Goal: Book appointment/travel/reservation

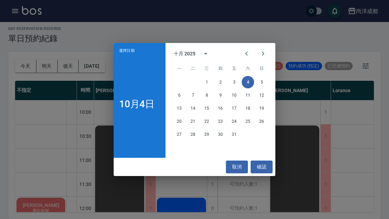
scroll to position [373, 0]
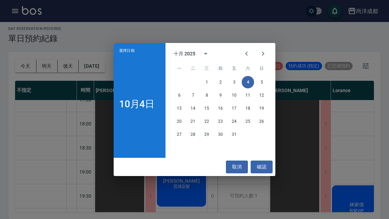
click at [260, 84] on button "5" at bounding box center [261, 82] width 12 height 12
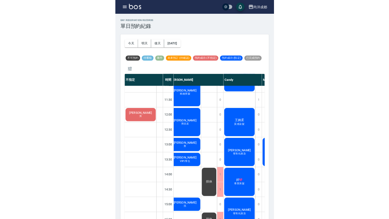
scroll to position [24, 0]
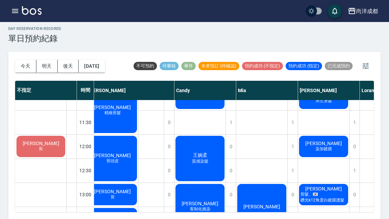
click at [99, 60] on button "[DATE]" at bounding box center [92, 66] width 26 height 13
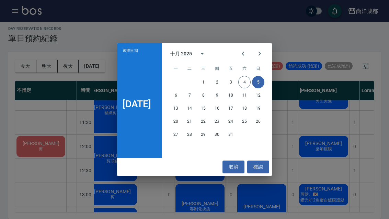
click at [195, 95] on button "7" at bounding box center [189, 95] width 12 height 12
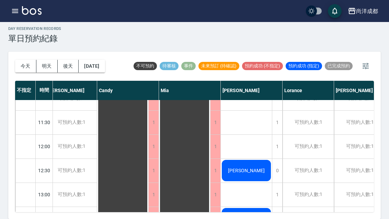
click at [278, 135] on div "1" at bounding box center [277, 147] width 10 height 24
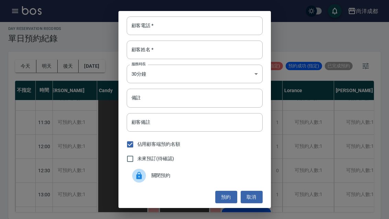
click at [197, 23] on input "顧客電話   *" at bounding box center [195, 25] width 136 height 19
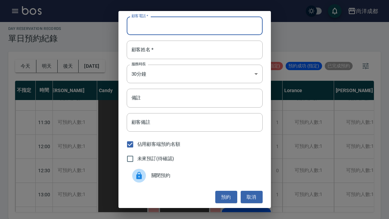
click at [319, 34] on div "顧客電話   * 顧客電話   * 顧客姓名   * 顧客姓名   * 服務時長 30分鐘 1 服務時長 備註 備註 顧客備註 顧客備註 佔用顧客端預約名額 …" at bounding box center [194, 109] width 389 height 219
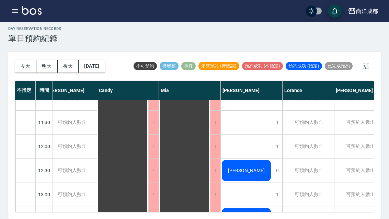
click at [99, 60] on button "[DATE]" at bounding box center [92, 66] width 26 height 13
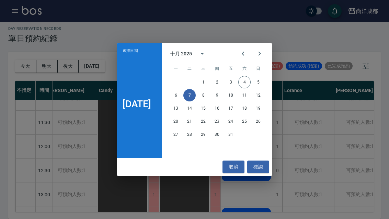
click at [176, 97] on button "6" at bounding box center [176, 95] width 12 height 12
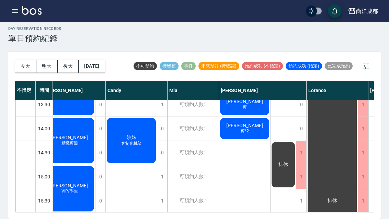
scroll to position [175, 9]
click at [249, 123] on span "[PERSON_NAME]" at bounding box center [244, 125] width 39 height 5
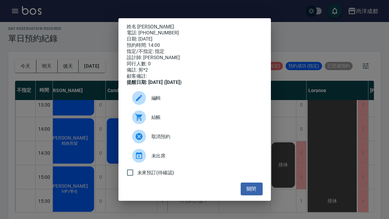
click at [155, 102] on span "編輯" at bounding box center [204, 97] width 106 height 7
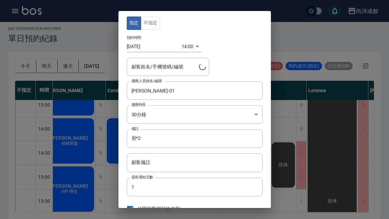
type input "[PERSON_NAME]/0972792003/"
click at [185, 44] on body "尚洋成都 登出 櫃檯作業 打帳單 帳單列表 營業儀表板 高階收支登錄 材料自購登錄 每日結帳 排班表 預約管理 預約管理 單日預約紀錄 單週預約紀錄 報表及分…" at bounding box center [194, 107] width 389 height 222
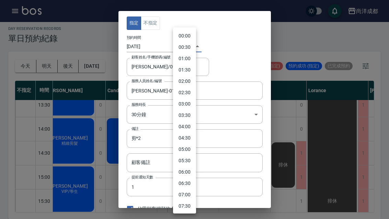
scroll to position [233, 0]
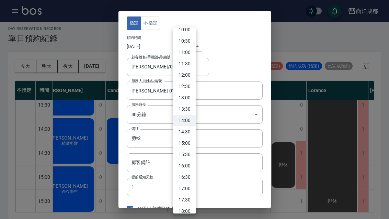
click at [244, 54] on div at bounding box center [194, 109] width 389 height 219
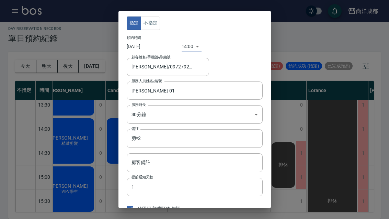
click at [194, 115] on body "尚洋成都 登出 櫃檯作業 打帳單 帳單列表 營業儀表板 高階收支登錄 材料自購登錄 每日結帳 排班表 預約管理 預約管理 單日預約紀錄 單週預約紀錄 報表及分…" at bounding box center [194, 107] width 389 height 222
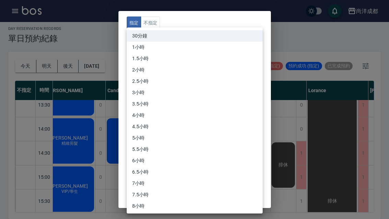
click at [147, 59] on li "1.5小時" at bounding box center [195, 58] width 136 height 11
type input "3"
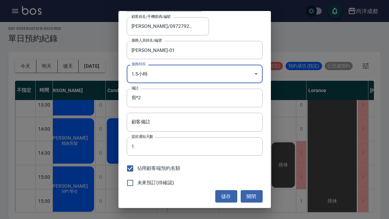
scroll to position [40, 0]
click at [224, 192] on button "儲存" at bounding box center [226, 196] width 22 height 13
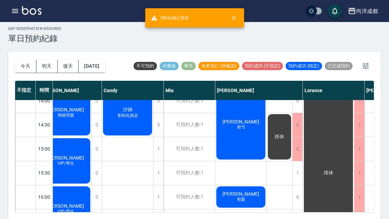
scroll to position [205, 13]
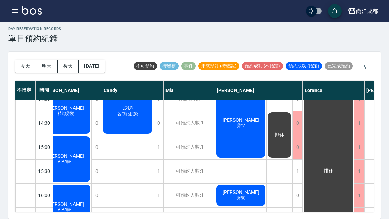
click at [105, 60] on button "[DATE]" at bounding box center [92, 66] width 26 height 13
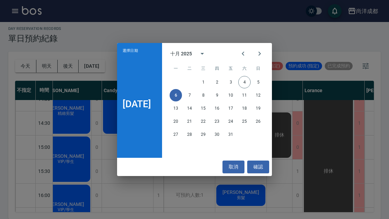
click at [262, 108] on button "19" at bounding box center [258, 108] width 12 height 12
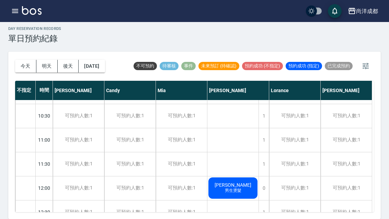
scroll to position [22, 0]
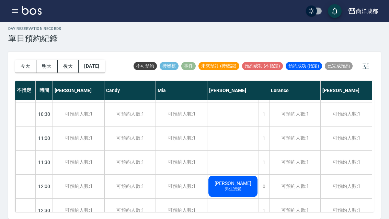
click at [17, 60] on button "今天" at bounding box center [25, 66] width 21 height 13
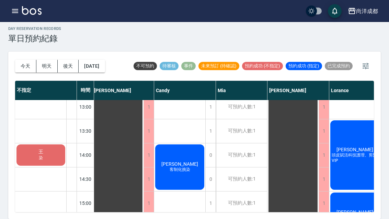
scroll to position [151, 4]
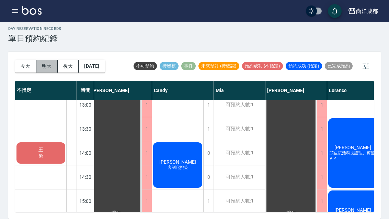
click at [46, 60] on button "明天" at bounding box center [46, 66] width 21 height 13
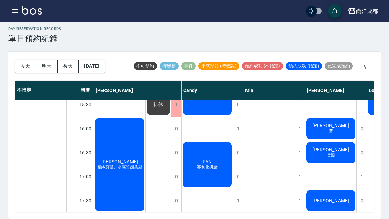
scroll to position [271, 0]
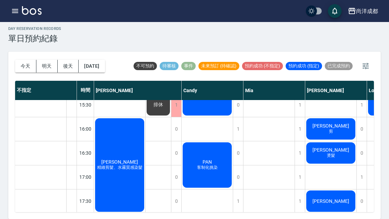
click at [44, 60] on button "明天" at bounding box center [46, 66] width 21 height 13
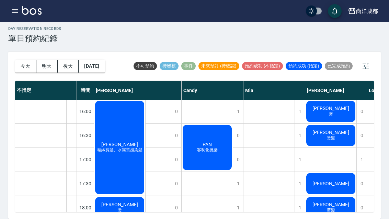
scroll to position [289, 0]
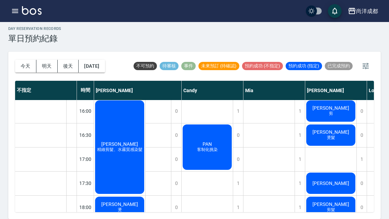
click at [105, 60] on button "[DATE]" at bounding box center [92, 66] width 26 height 13
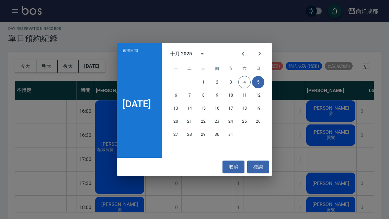
click at [190, 100] on button "7" at bounding box center [189, 95] width 12 height 12
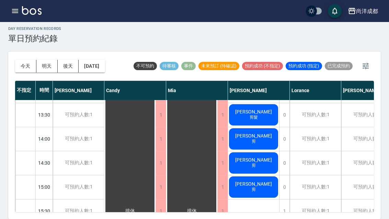
scroll to position [165, 0]
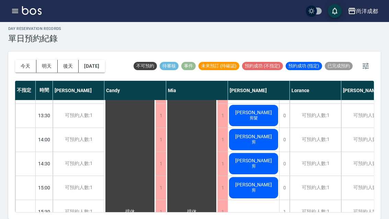
click at [87, 60] on button "[DATE]" at bounding box center [92, 66] width 26 height 13
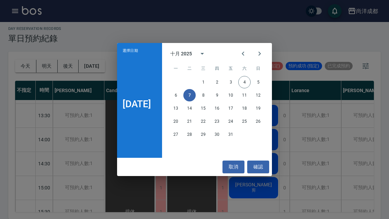
click at [234, 96] on button "10" at bounding box center [230, 95] width 12 height 12
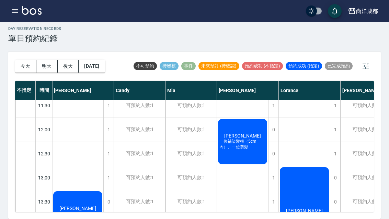
scroll to position [79, 1]
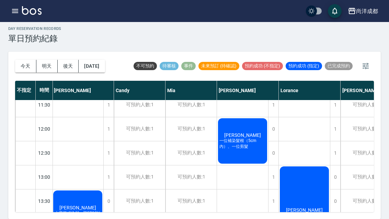
click at [89, 60] on button "[DATE]" at bounding box center [92, 66] width 26 height 13
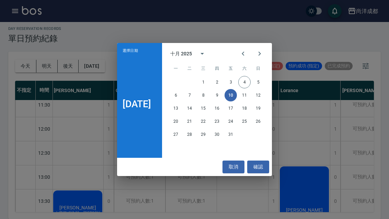
click at [191, 100] on button "7" at bounding box center [189, 95] width 12 height 12
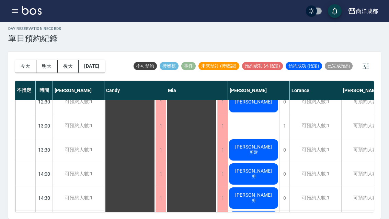
scroll to position [131, 0]
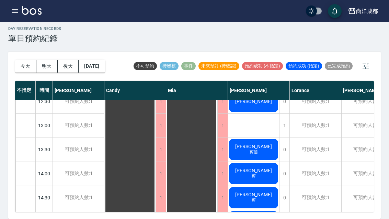
click at [262, 192] on span "[PERSON_NAME]" at bounding box center [253, 194] width 39 height 5
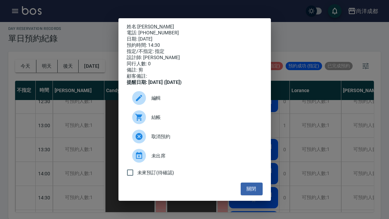
click at [142, 102] on icon at bounding box center [139, 98] width 8 height 8
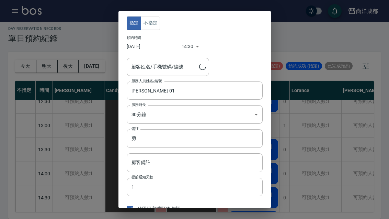
type input "[PERSON_NAME]/0912605978"
click at [152, 50] on input "[DATE]" at bounding box center [154, 46] width 55 height 11
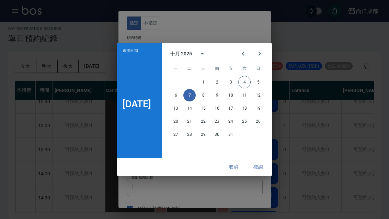
click at [232, 97] on button "10" at bounding box center [230, 95] width 12 height 12
type input "1760077800000"
type input "[DATE]"
click at [262, 165] on button "確認" at bounding box center [258, 166] width 22 height 13
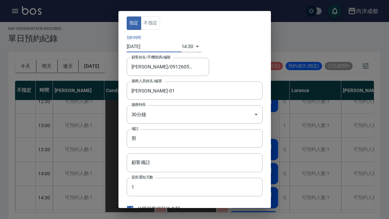
click at [183, 50] on body "尚洋成都 登出 櫃檯作業 打帳單 帳單列表 營業儀表板 高階收支登錄 材料自購登錄 每日結帳 排班表 預約管理 預約管理 單日預約紀錄 單週預約紀錄 報表及分…" at bounding box center [194, 107] width 389 height 222
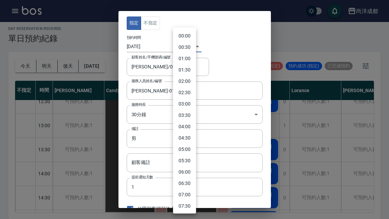
scroll to position [244, 0]
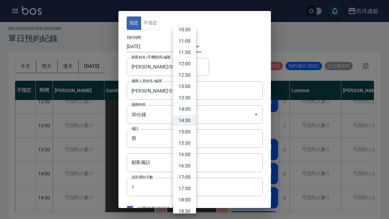
click at [187, 86] on li "13:00" at bounding box center [184, 86] width 23 height 11
type input "1760072400000"
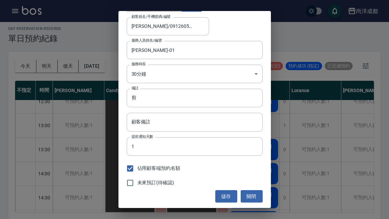
scroll to position [40, 0]
click at [221, 201] on button "儲存" at bounding box center [226, 196] width 22 height 13
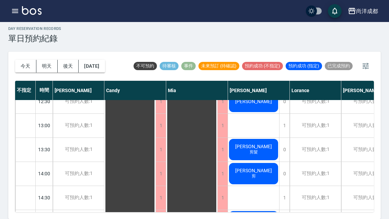
click at [98, 60] on button "[DATE]" at bounding box center [92, 66] width 26 height 13
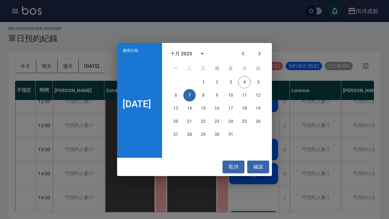
click at [265, 165] on button "確認" at bounding box center [258, 166] width 22 height 13
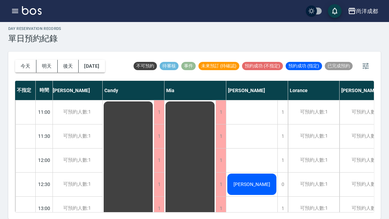
scroll to position [41, 2]
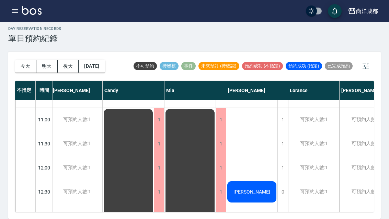
click at [282, 156] on div "1" at bounding box center [282, 168] width 10 height 24
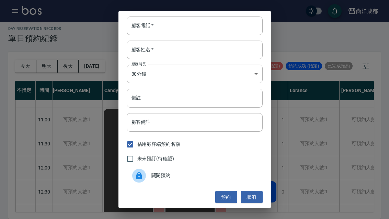
click at [190, 26] on input "顧客電話   *" at bounding box center [195, 25] width 136 height 19
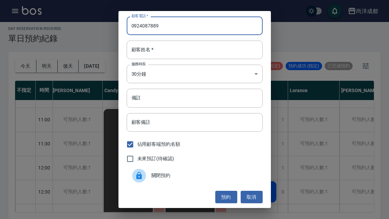
type input "0924087889"
click at [219, 51] on input "顧客姓名   *" at bounding box center [195, 50] width 136 height 19
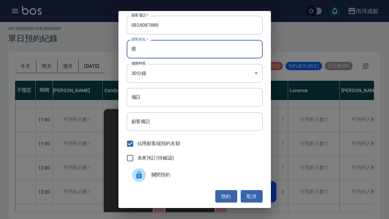
scroll to position [1, 0]
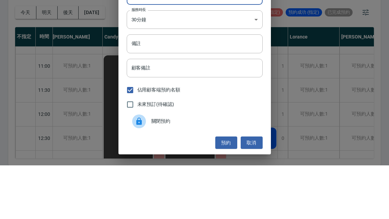
type input "蔡"
click at [209, 88] on input "備註" at bounding box center [195, 97] width 136 height 19
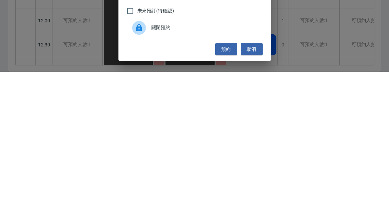
type input "剪"
click at [223, 190] on button "預約" at bounding box center [226, 196] width 22 height 13
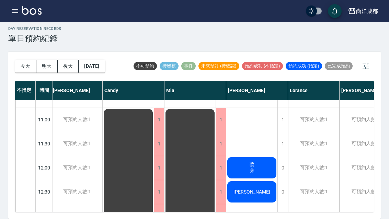
click at [249, 167] on span "剪" at bounding box center [251, 170] width 7 height 6
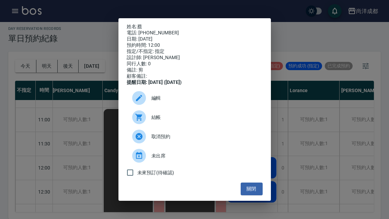
click at [154, 102] on span "編輯" at bounding box center [204, 97] width 106 height 7
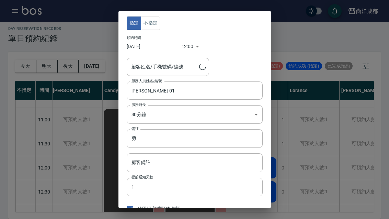
type input "[PERSON_NAME]/0924087889"
click at [181, 138] on input "剪" at bounding box center [195, 138] width 136 height 19
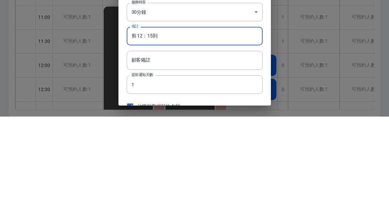
type input "剪 12：15到"
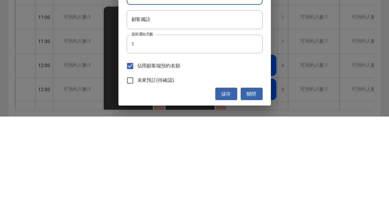
scroll to position [40, 0]
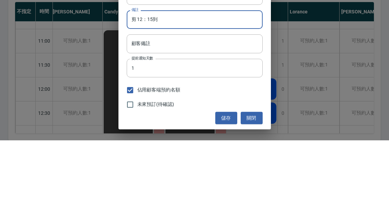
click at [226, 190] on button "儲存" at bounding box center [226, 196] width 22 height 13
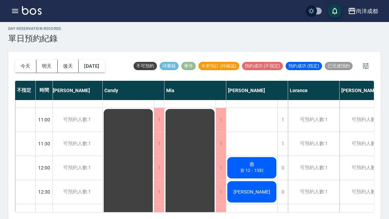
click at [32, 60] on button "今天" at bounding box center [25, 66] width 21 height 13
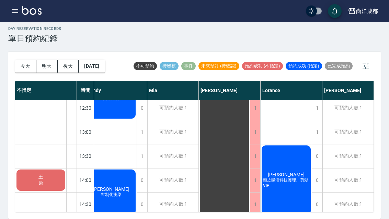
scroll to position [125, 70]
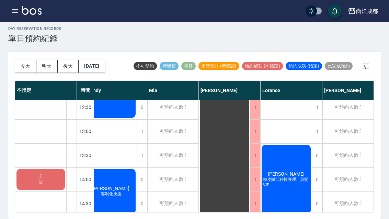
click at [292, 171] on span "[PERSON_NAME]" at bounding box center [285, 173] width 39 height 5
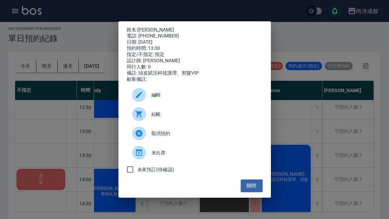
click at [243, 192] on button "關閉" at bounding box center [252, 185] width 22 height 13
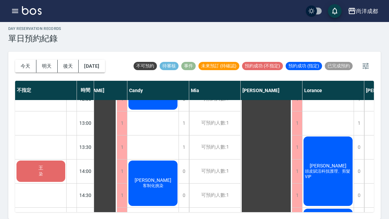
scroll to position [134, 28]
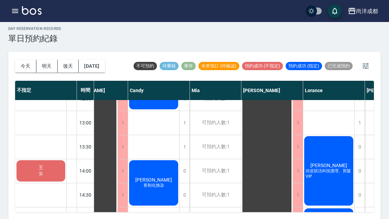
click at [151, 159] on div "[PERSON_NAME] 客制化挑染" at bounding box center [153, 182] width 51 height 47
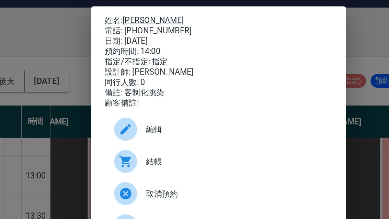
click at [213, 48] on div "姓名: [PERSON_NAME] 電話: [PHONE_NUMBER] 日期: [DATE] 預約時間: 14:00 指定/不指定: 指定 設計師: [PE…" at bounding box center [194, 109] width 389 height 219
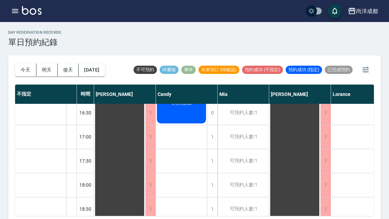
scroll to position [316, 0]
click at [43, 66] on button "明天" at bounding box center [46, 69] width 21 height 13
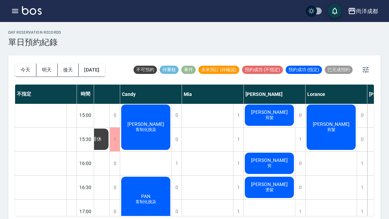
scroll to position [241, 62]
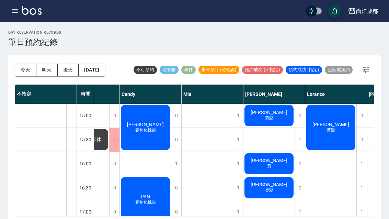
click at [28, 69] on button "今天" at bounding box center [25, 69] width 21 height 13
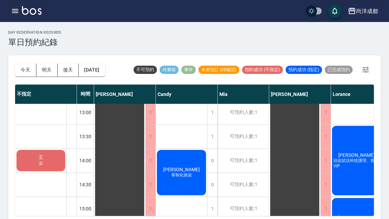
scroll to position [149, 0]
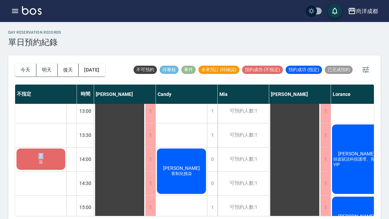
click at [31, 162] on div "[PERSON_NAME]" at bounding box center [40, 158] width 51 height 23
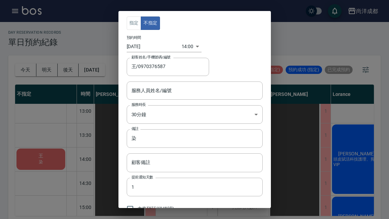
scroll to position [0, 0]
click at [135, 23] on button "指定" at bounding box center [134, 22] width 15 height 13
click at [319, 44] on div "指定 不指定 預約時間 [DATE] 14:00 1759557600000 顧客姓名/手機號碼/編號 王/0970376587 顧客姓名/手機號碼/編號 服…" at bounding box center [194, 109] width 389 height 219
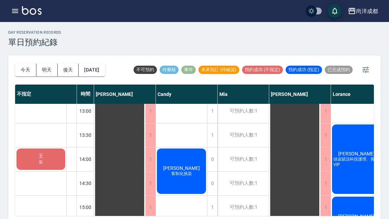
click at [193, 174] on span "客制化挑染" at bounding box center [181, 174] width 23 height 6
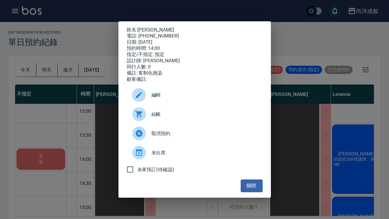
click at [305, 28] on div "姓名: [PERSON_NAME] 電話: [PHONE_NUMBER] 日期: [DATE] 預約時間: 14:00 指定/不指定: 指定 設計師: [PE…" at bounding box center [194, 109] width 389 height 219
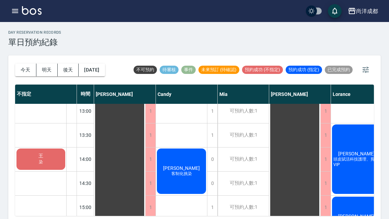
click at [36, 156] on div "[PERSON_NAME]" at bounding box center [40, 158] width 51 height 23
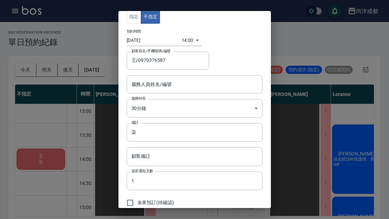
scroll to position [7, 0]
click at [316, 29] on div "指定 不指定 預約時間 [DATE] 14:00 1759557600000 顧客姓名/手機號碼/編號 王/0970376587 顧客姓名/手機號碼/編號 服…" at bounding box center [194, 109] width 389 height 219
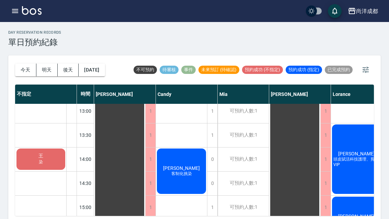
click at [265, 69] on span "預約成功 (不指定)" at bounding box center [262, 70] width 41 height 6
click at [272, 69] on span "預約成功 (不指定)" at bounding box center [262, 70] width 41 height 6
click at [367, 67] on icon "button" at bounding box center [365, 70] width 6 height 6
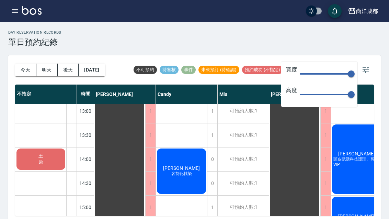
click at [367, 59] on div "[DATE] [DATE] [DATE] [DATE] 不可預約 待審核 事件 未來預訂 (待確認) 預約成功 (不指定) 預約成功 (指定) 已完成預約" at bounding box center [194, 69] width 359 height 29
click at [367, 49] on div "day Reservation records 單日預約紀錄 [DATE] [DATE] [DATE] [DATE] 不可預約 待審核 事件 未來預訂 (待確…" at bounding box center [194, 122] width 389 height 200
click at [369, 69] on icon "button" at bounding box center [365, 70] width 8 height 8
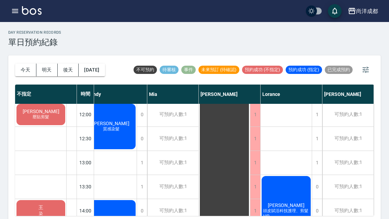
scroll to position [97, 70]
click at [90, 75] on button "[DATE]" at bounding box center [92, 69] width 26 height 13
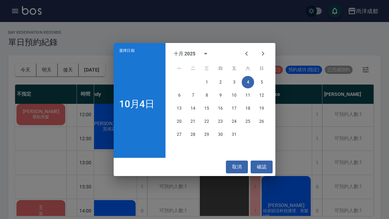
click at [243, 55] on icon "Previous month" at bounding box center [246, 53] width 8 height 8
click at [263, 125] on button "28" at bounding box center [261, 121] width 12 height 12
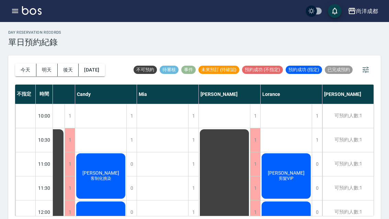
click at [91, 67] on button "[DATE]" at bounding box center [92, 69] width 26 height 13
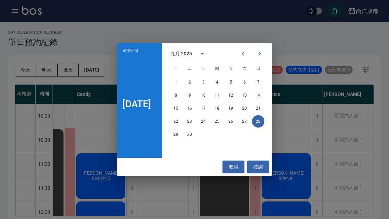
scroll to position [0, 39]
click at [262, 107] on button "21" at bounding box center [258, 108] width 12 height 12
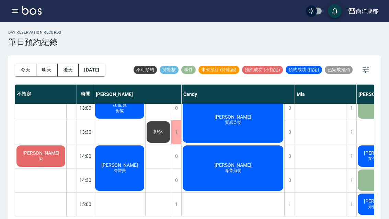
scroll to position [148, 0]
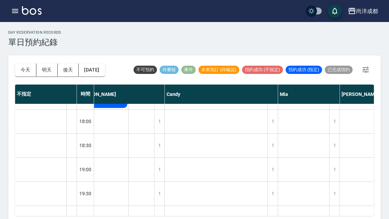
click at [99, 72] on button "[DATE]" at bounding box center [92, 69] width 26 height 13
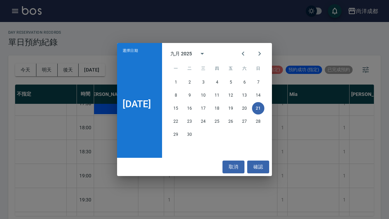
scroll to position [373, 7]
click at [247, 108] on button "20" at bounding box center [244, 108] width 12 height 12
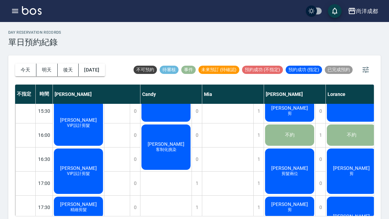
scroll to position [278, 0]
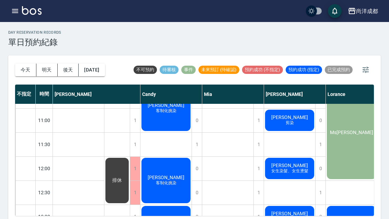
click at [105, 68] on button "[DATE]" at bounding box center [92, 69] width 26 height 13
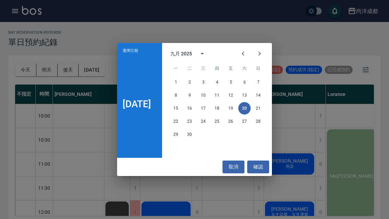
scroll to position [0, 0]
click at [266, 58] on button "Next month" at bounding box center [259, 53] width 16 height 16
click at [251, 84] on button "4" at bounding box center [244, 82] width 12 height 12
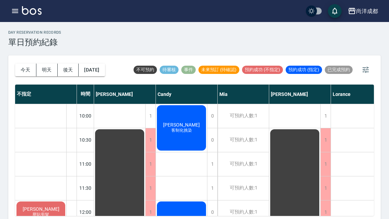
click at [67, 72] on button "後天" at bounding box center [68, 69] width 21 height 13
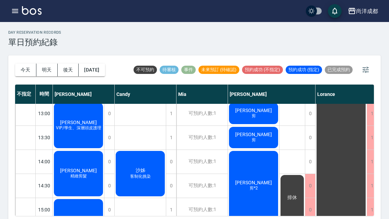
scroll to position [152, 0]
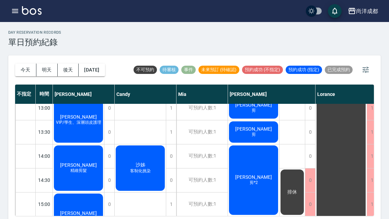
click at [44, 70] on button "明天" at bounding box center [46, 69] width 21 height 13
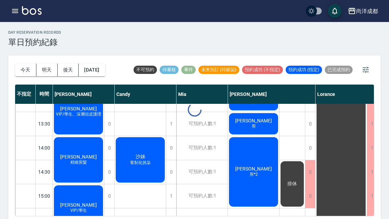
click at [44, 69] on div at bounding box center [194, 109] width 389 height 219
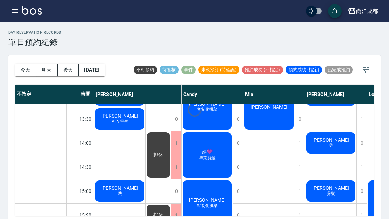
click at [42, 67] on button "明天" at bounding box center [46, 69] width 21 height 13
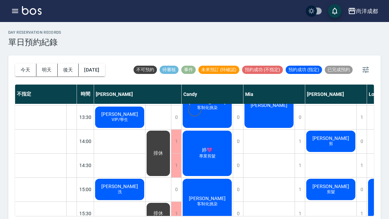
click at [42, 67] on button "明天" at bounding box center [46, 69] width 21 height 13
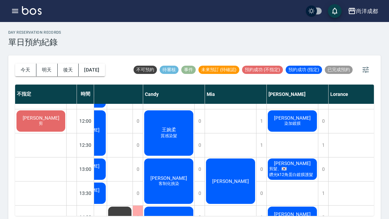
scroll to position [0, 0]
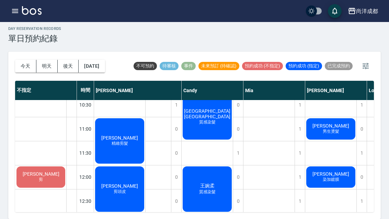
click at [21, 63] on button "今天" at bounding box center [25, 66] width 21 height 13
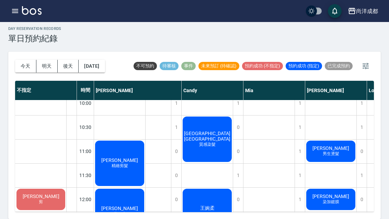
click at [23, 64] on div at bounding box center [194, 109] width 389 height 219
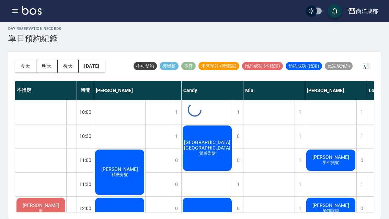
click at [18, 60] on button "今天" at bounding box center [25, 66] width 21 height 13
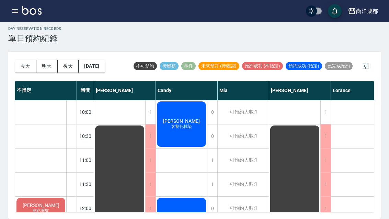
click at [18, 60] on button "今天" at bounding box center [25, 66] width 21 height 13
click at [68, 60] on button "後天" at bounding box center [68, 66] width 21 height 13
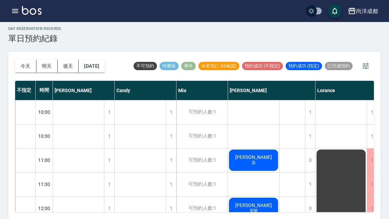
click at [20, 62] on button "今天" at bounding box center [25, 66] width 21 height 13
click at [20, 62] on div at bounding box center [194, 109] width 389 height 219
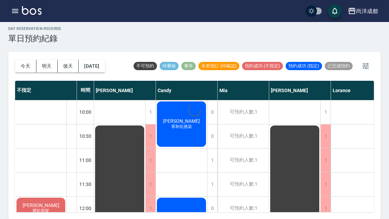
click at [23, 62] on button "今天" at bounding box center [25, 66] width 21 height 13
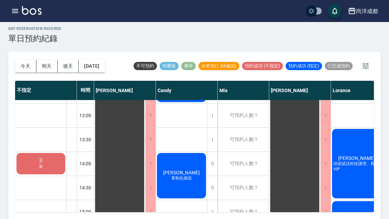
scroll to position [141, 0]
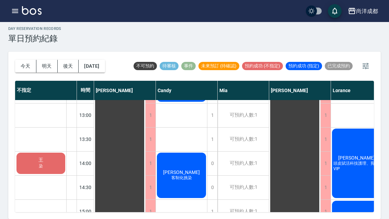
click at [56, 156] on div "[PERSON_NAME]" at bounding box center [40, 162] width 51 height 23
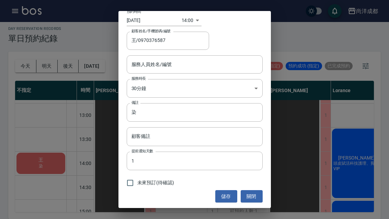
scroll to position [26, 0]
click at [194, 41] on input "王/0970376587" at bounding box center [163, 41] width 66 height 12
click at [333, 33] on div "指定 不指定 預約時間 [DATE] 14:00 1759557600000 顧客姓名/手機號碼/編號 王/0970376587 顧客姓名/手機號碼/編號 服…" at bounding box center [194, 109] width 389 height 219
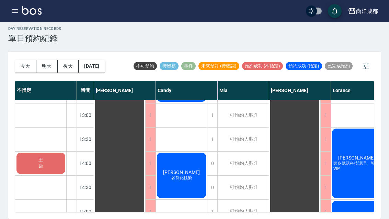
click at [63, 162] on div "[PERSON_NAME]" at bounding box center [40, 162] width 51 height 23
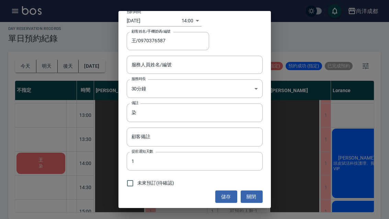
click at [252, 198] on button "關閉" at bounding box center [252, 196] width 22 height 13
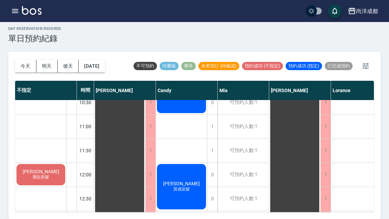
scroll to position [34, 0]
click at [48, 51] on div "[DATE] [DATE] [DATE] [DATE]" at bounding box center [60, 65] width 90 height 29
click at [49, 60] on button "明天" at bounding box center [46, 66] width 21 height 13
click at [49, 51] on div at bounding box center [194, 109] width 389 height 219
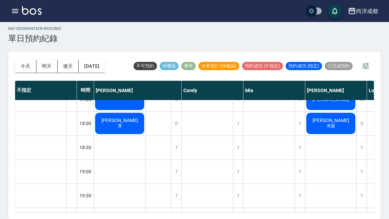
scroll to position [373, 0]
click at [24, 51] on div "[DATE] [DATE] [DATE] [DATE]" at bounding box center [60, 65] width 90 height 29
click at [29, 60] on button "今天" at bounding box center [25, 66] width 21 height 13
click at [29, 51] on div at bounding box center [194, 109] width 389 height 219
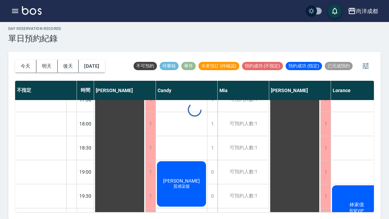
click at [30, 60] on button "今天" at bounding box center [25, 66] width 21 height 13
click at [48, 51] on div "[DATE] [DATE] [DATE] [DATE]" at bounding box center [60, 65] width 90 height 29
click at [45, 51] on div "[DATE] [DATE] [DATE] [DATE]" at bounding box center [60, 65] width 90 height 29
click at [51, 60] on button "明天" at bounding box center [46, 66] width 21 height 13
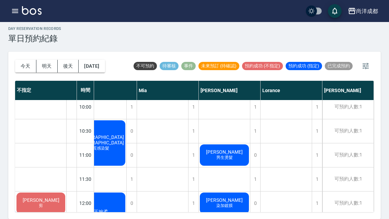
click at [26, 60] on button "今天" at bounding box center [25, 66] width 21 height 13
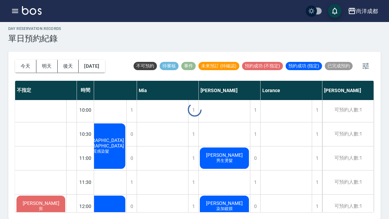
click at [26, 55] on div at bounding box center [194, 109] width 389 height 219
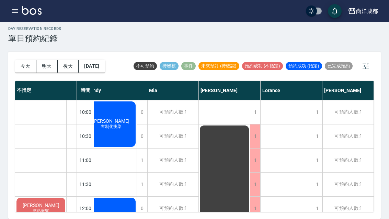
scroll to position [0, 70]
click at [28, 60] on button "今天" at bounding box center [25, 66] width 21 height 13
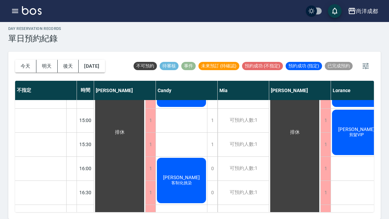
scroll to position [232, 0]
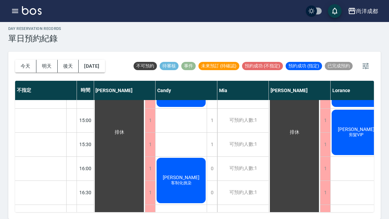
click at [359, 132] on div "[PERSON_NAME] 剪髮VIP" at bounding box center [356, 131] width 51 height 47
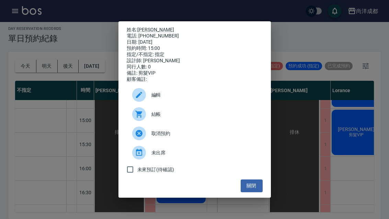
click at [353, 168] on div "姓名: [PERSON_NAME] 電話: [PHONE_NUMBER] 日期: [DATE] 預約時間: 15:00 指定/不指定: 指定 設計師: [PE…" at bounding box center [194, 109] width 389 height 219
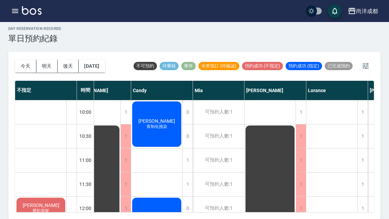
scroll to position [0, 25]
click at [19, 60] on button "今天" at bounding box center [25, 66] width 21 height 13
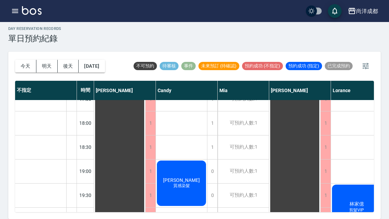
scroll to position [373, 0]
